Goal: Information Seeking & Learning: Learn about a topic

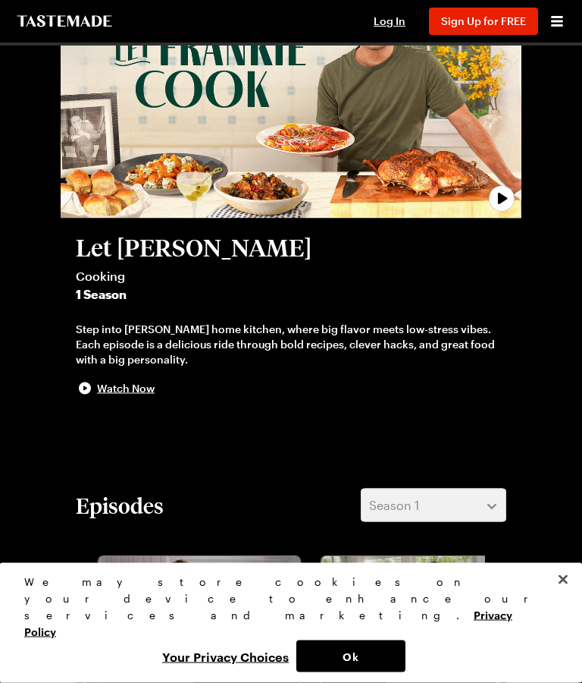
scroll to position [133, 0]
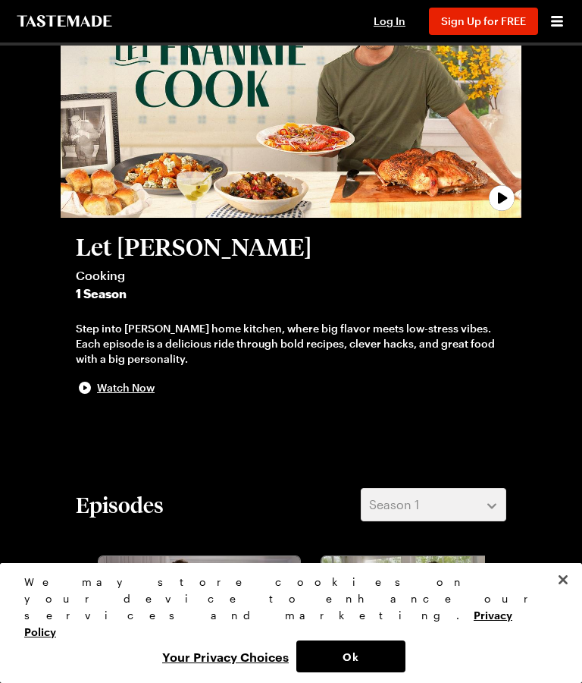
click at [133, 390] on span "Watch Now" at bounding box center [126, 387] width 58 height 15
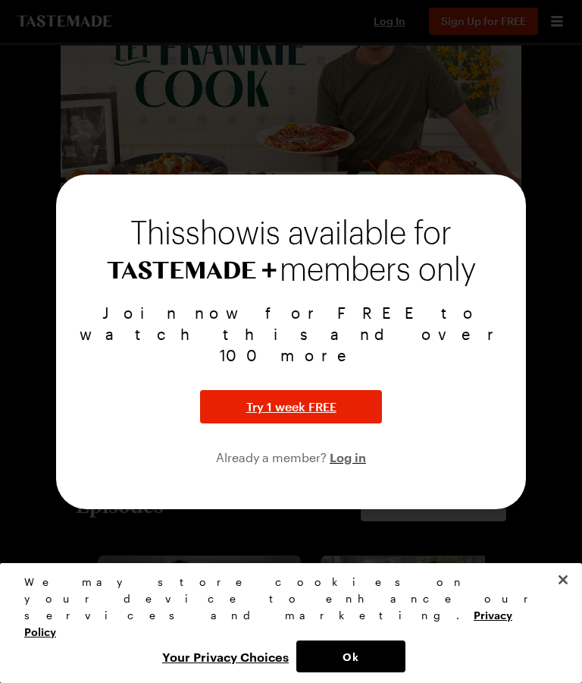
click at [530, 597] on div at bounding box center [291, 341] width 582 height 683
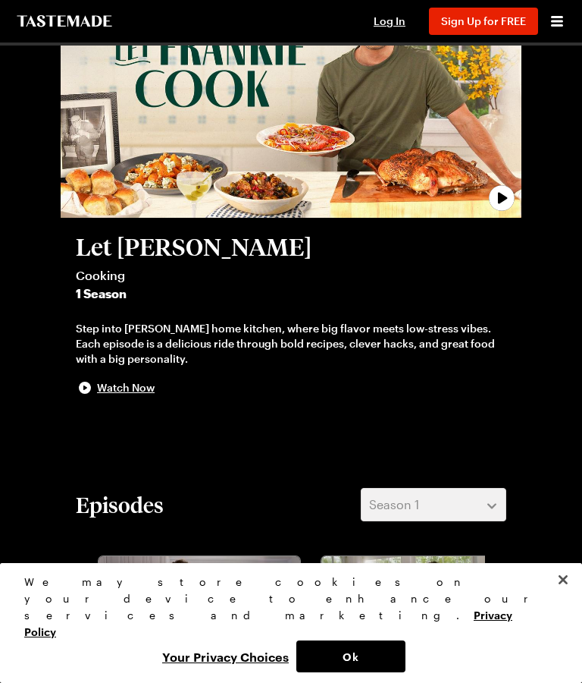
click at [450, 620] on img "The Wonderful World of Pizza" at bounding box center [423, 613] width 202 height 114
click at [492, 575] on div at bounding box center [291, 341] width 582 height 683
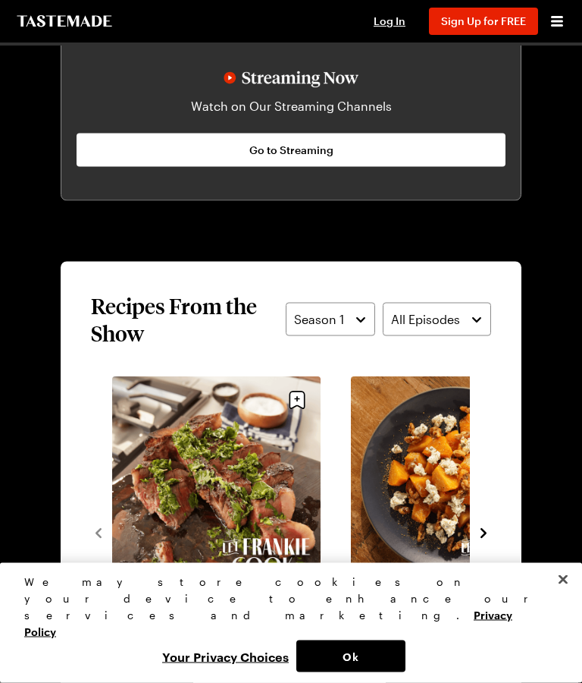
scroll to position [1144, 0]
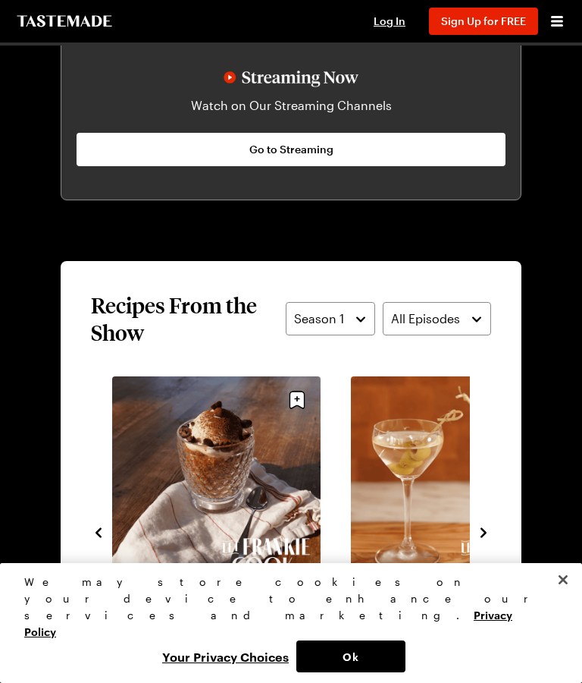
click at [397, 604] on link "Nonno’s Martini" at bounding box center [455, 598] width 209 height 14
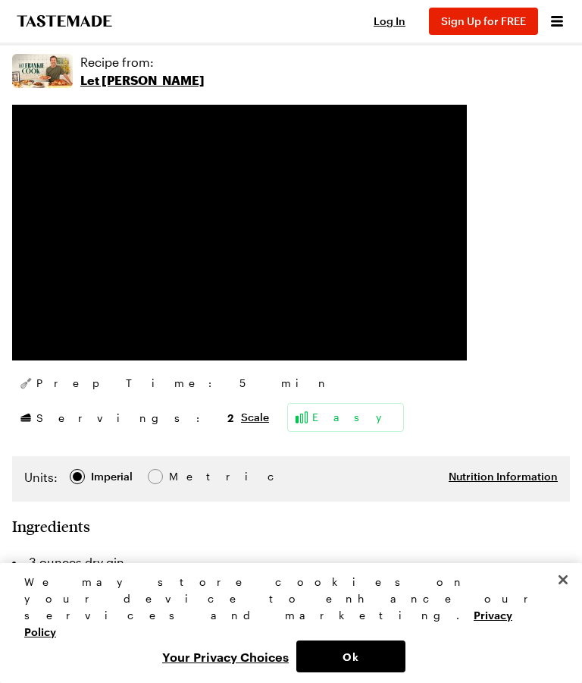
scroll to position [308, 0]
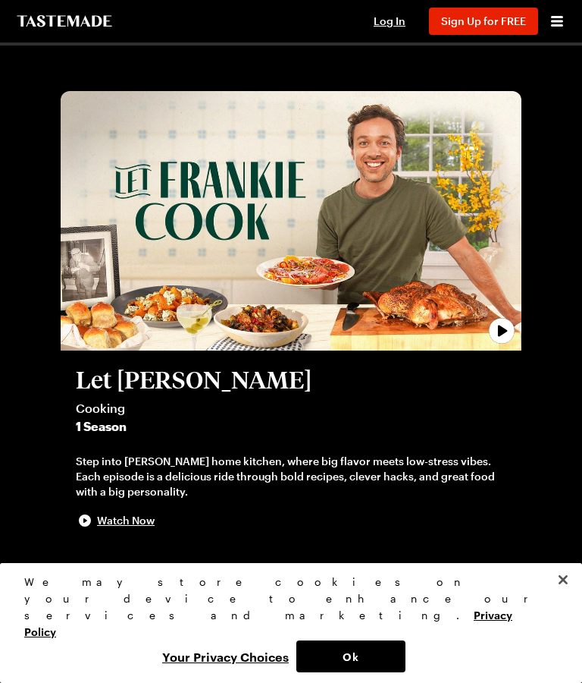
click at [365, 661] on button "Ok" at bounding box center [351, 656] width 109 height 32
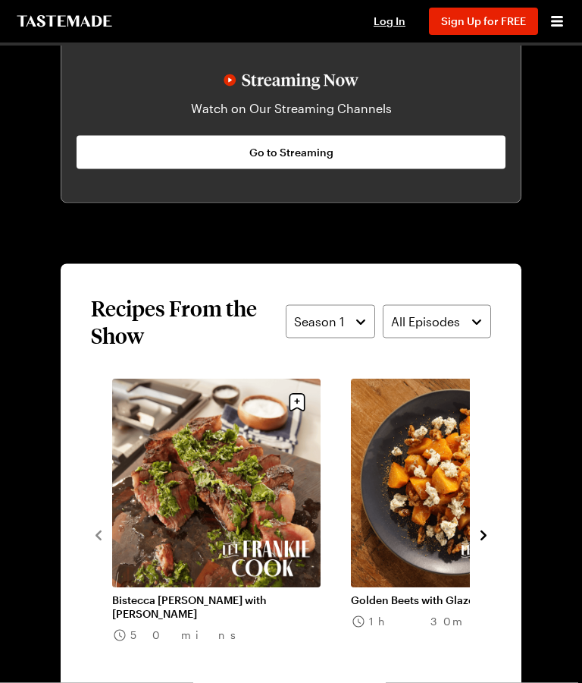
scroll to position [1142, 0]
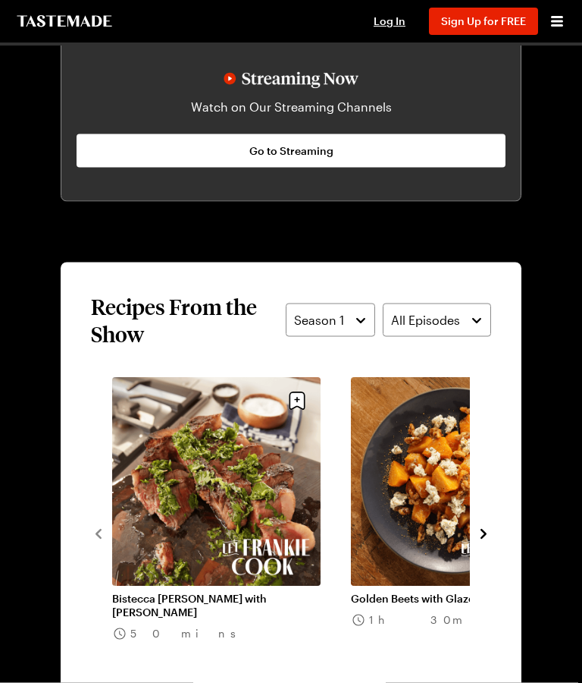
click at [490, 534] on icon "navigate to next item" at bounding box center [483, 533] width 15 height 15
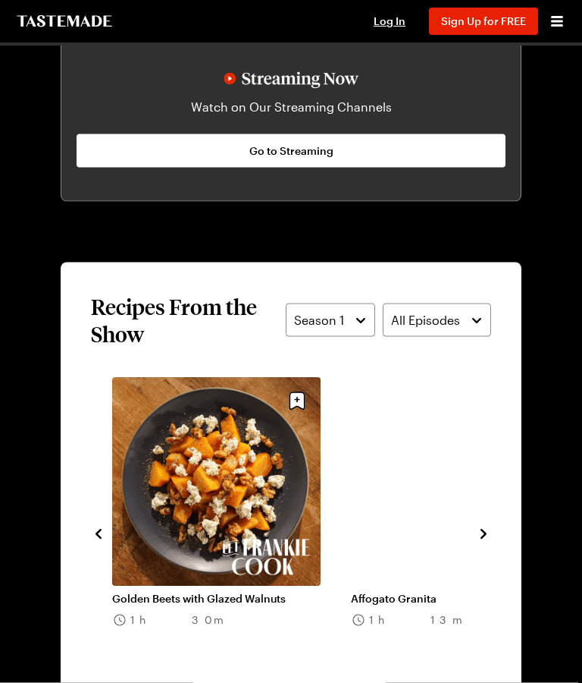
scroll to position [1143, 0]
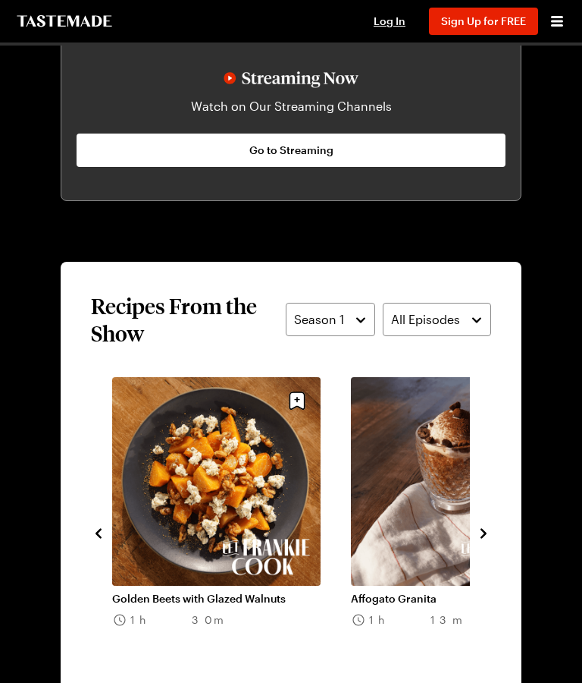
click at [489, 523] on button "navigate to next item" at bounding box center [483, 532] width 15 height 18
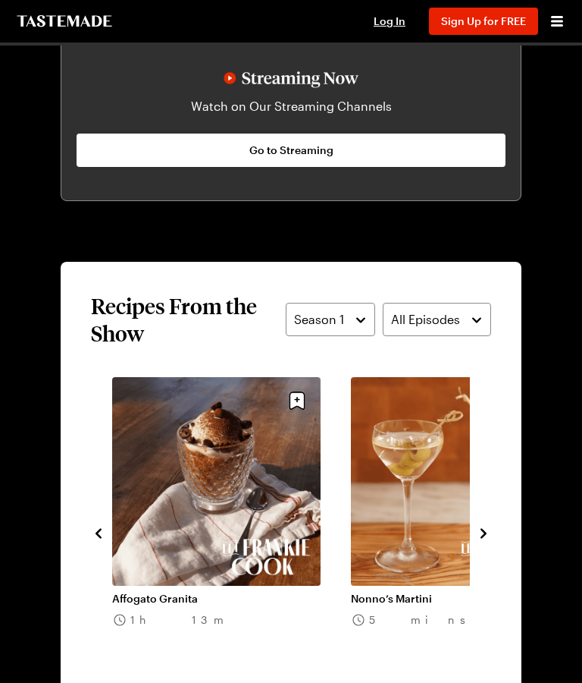
click at [444, 592] on link "Nonno’s Martini" at bounding box center [455, 599] width 209 height 14
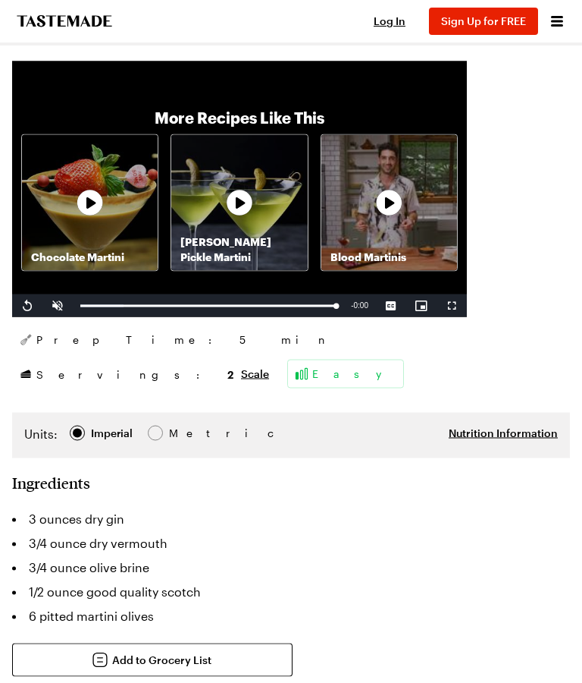
scroll to position [353, 0]
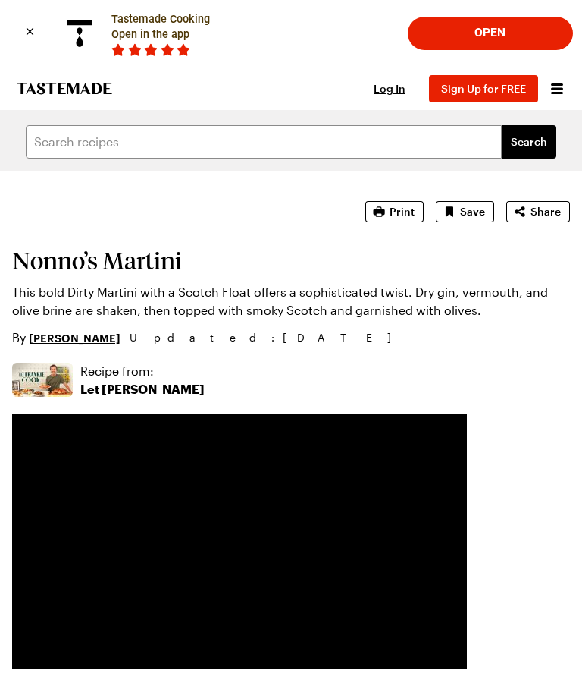
click at [158, 251] on h1 "Nonno’s Martini" at bounding box center [291, 259] width 558 height 27
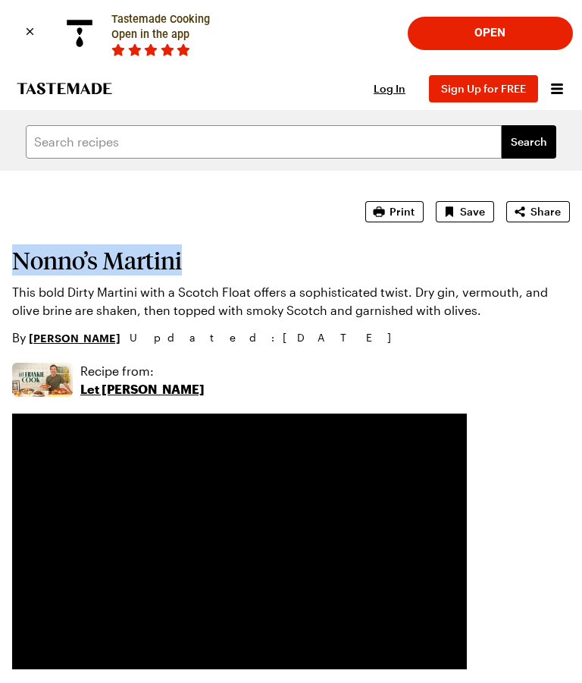
copy h1 "Nonno’s Martini"
click at [314, 245] on section "Nonno’s Martini This bold Dirty Martini with a Scotch Float offers a sophistica…" at bounding box center [291, 291] width 558 height 109
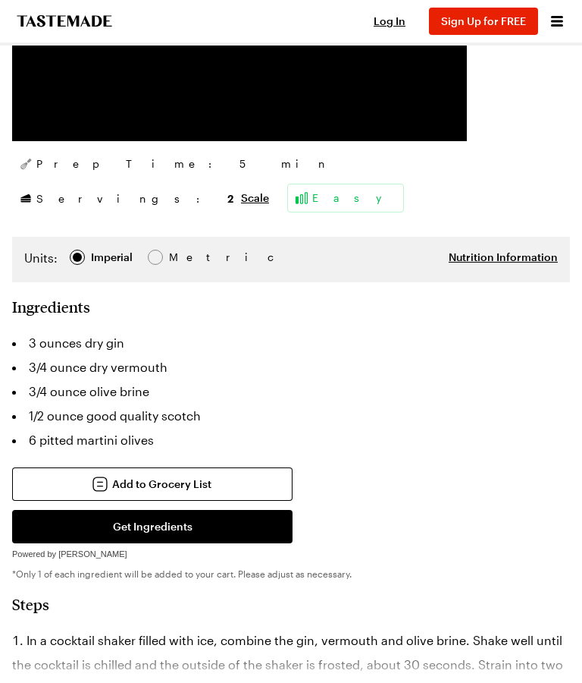
scroll to position [542, 0]
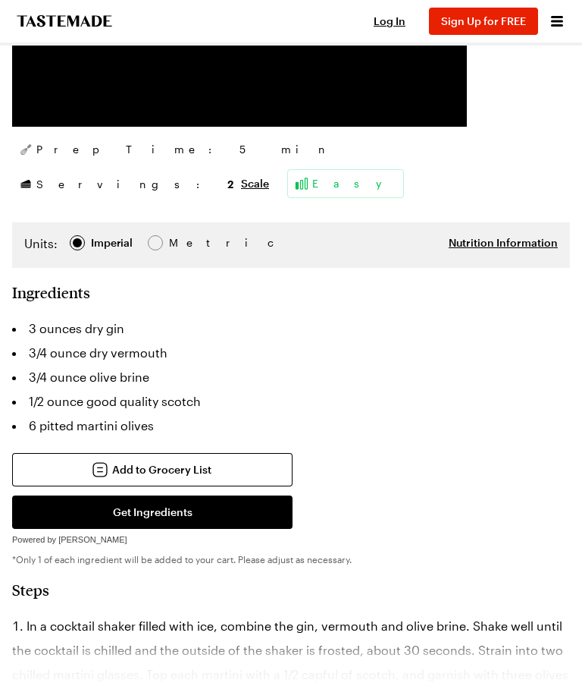
click at [83, 291] on h2 "Ingredients" at bounding box center [291, 292] width 558 height 18
click at [21, 297] on h2 "Ingredients" at bounding box center [291, 292] width 558 height 18
click at [98, 294] on h2 "Ingredients" at bounding box center [291, 292] width 558 height 18
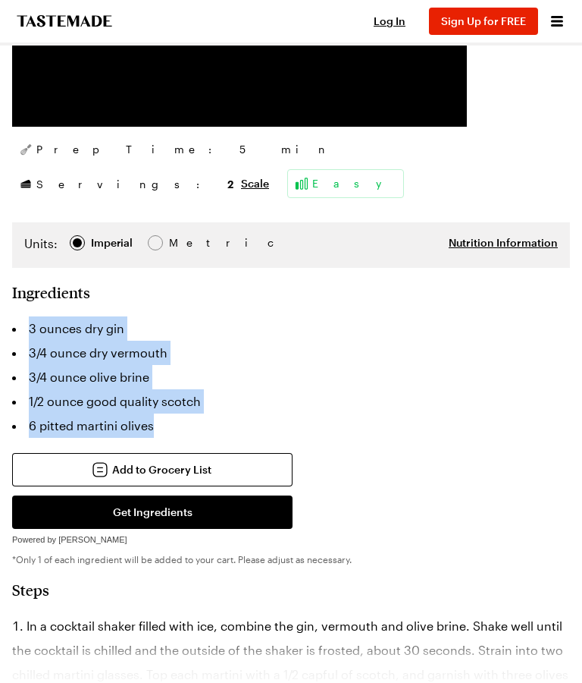
copy ul "3 ounces dry gin 3/4 ounce dry vermouth 3/4 ounce olive brine 1/2 ounce good qu…"
